Goal: Information Seeking & Learning: Learn about a topic

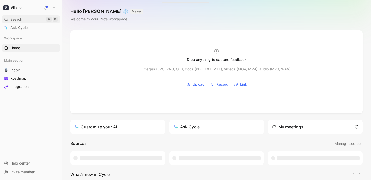
click at [13, 19] on span "Search" at bounding box center [16, 19] width 12 height 6
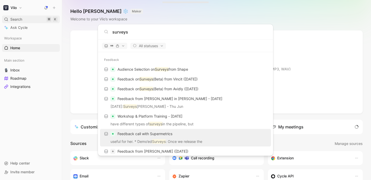
type input "surveys"
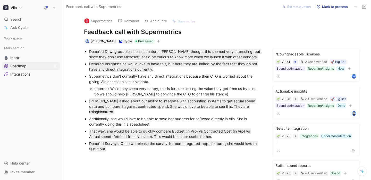
click at [10, 66] on span "Roadmap" at bounding box center [18, 65] width 16 height 5
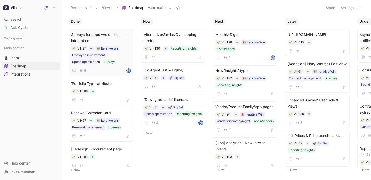
click at [108, 36] on span "Surveys for apps w/o direct integration" at bounding box center [101, 37] width 60 height 12
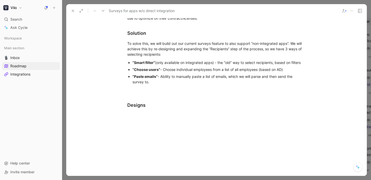
scroll to position [157, 0]
click at [71, 10] on icon at bounding box center [73, 11] width 4 height 4
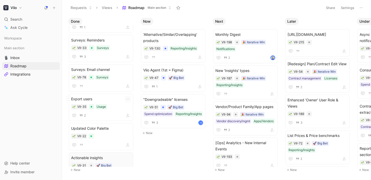
scroll to position [258, 0]
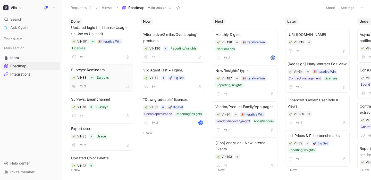
click at [112, 69] on span "Surveys: Reminders" at bounding box center [101, 70] width 60 height 6
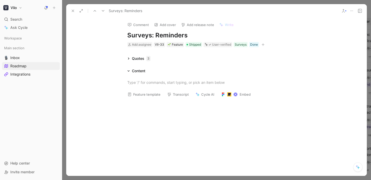
click at [70, 9] on button at bounding box center [72, 10] width 7 height 7
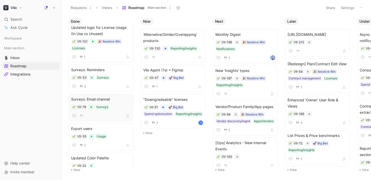
click at [107, 98] on span "Surveys: Email channel" at bounding box center [101, 99] width 60 height 6
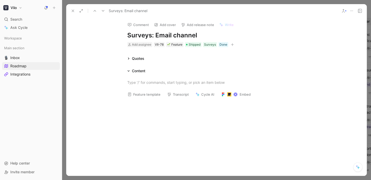
click at [73, 9] on icon at bounding box center [73, 11] width 4 height 4
